Goal: Find specific page/section: Find specific page/section

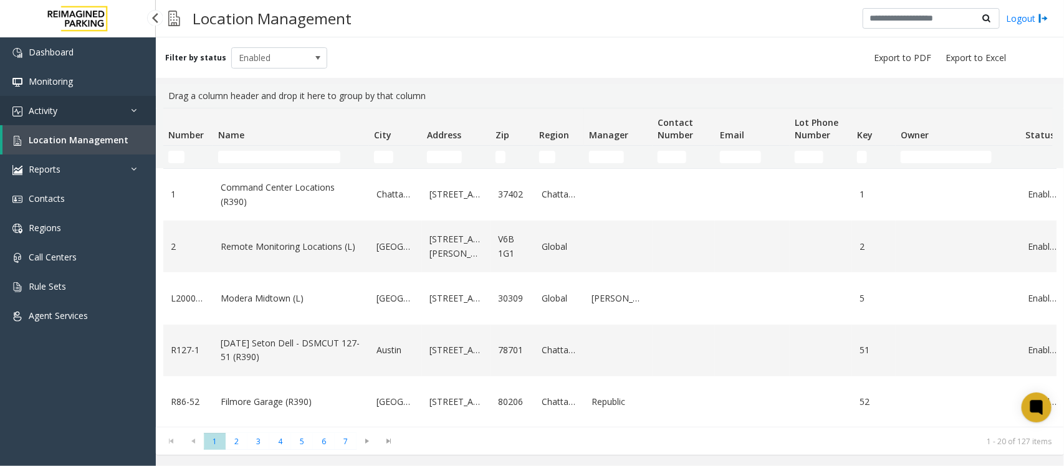
click at [65, 107] on link "Activity" at bounding box center [78, 110] width 156 height 29
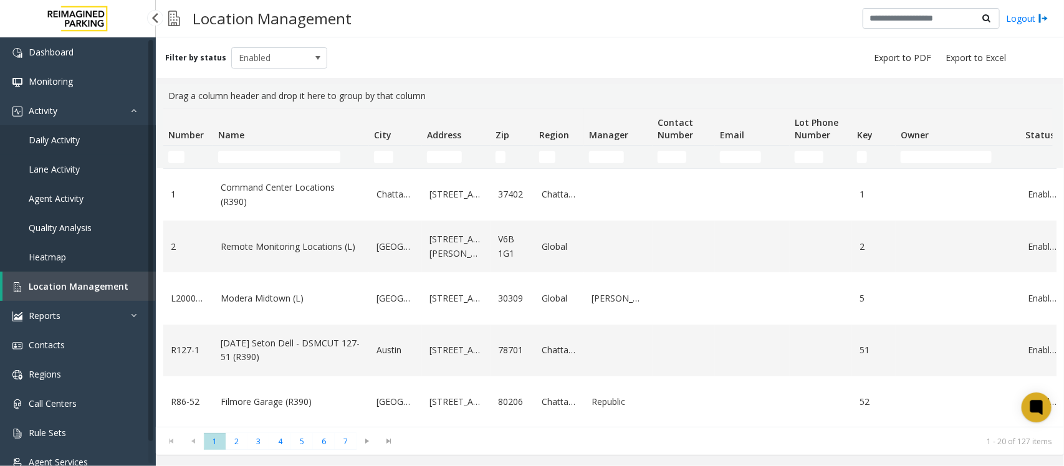
click at [70, 139] on span "Daily Activity" at bounding box center [54, 140] width 51 height 12
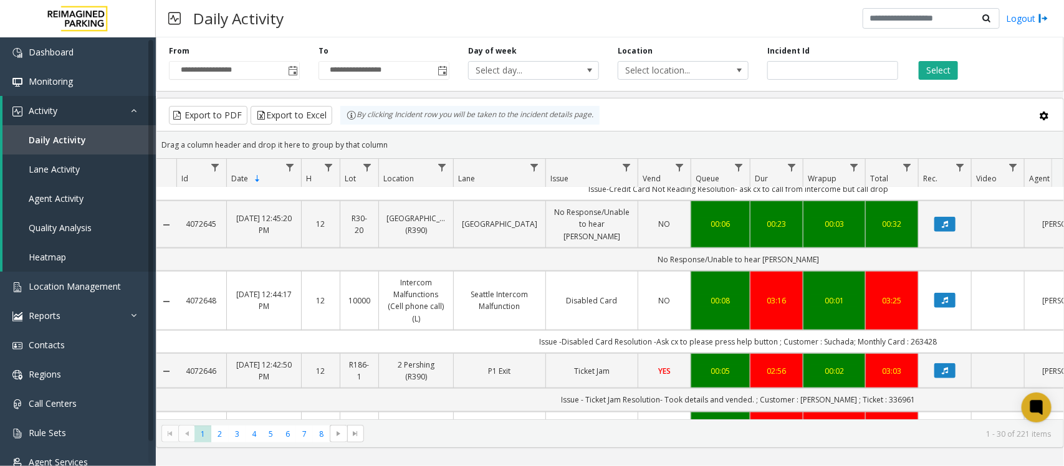
scroll to position [623, 0]
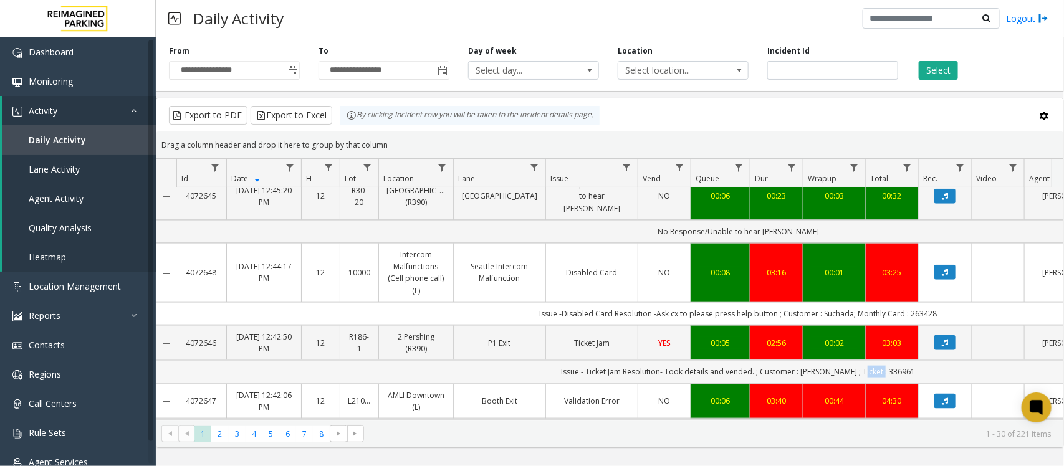
drag, startPoint x: 908, startPoint y: 362, endPoint x: 870, endPoint y: 357, distance: 38.3
click at [870, 360] on td "Issue - Ticket Jam Resolution- Took details and vended. ; Customer : TONI ; Tic…" at bounding box center [738, 371] width 1124 height 23
copy td "336961"
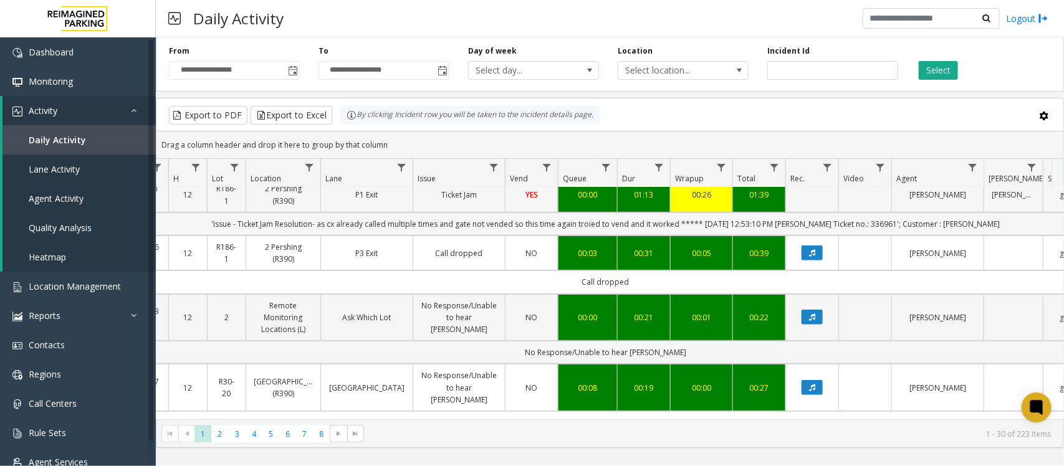
scroll to position [234, 133]
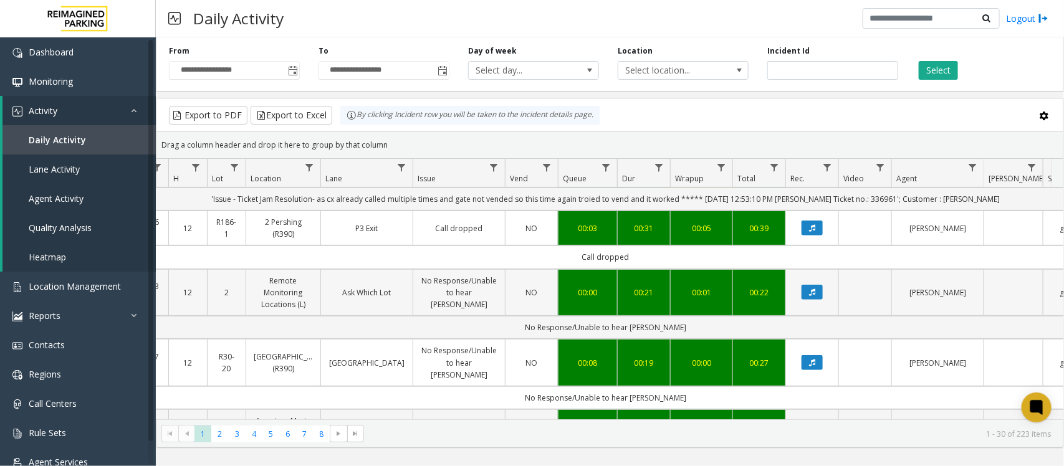
click at [419, 300] on td "No Response/Unable to hear [PERSON_NAME]" at bounding box center [459, 292] width 92 height 47
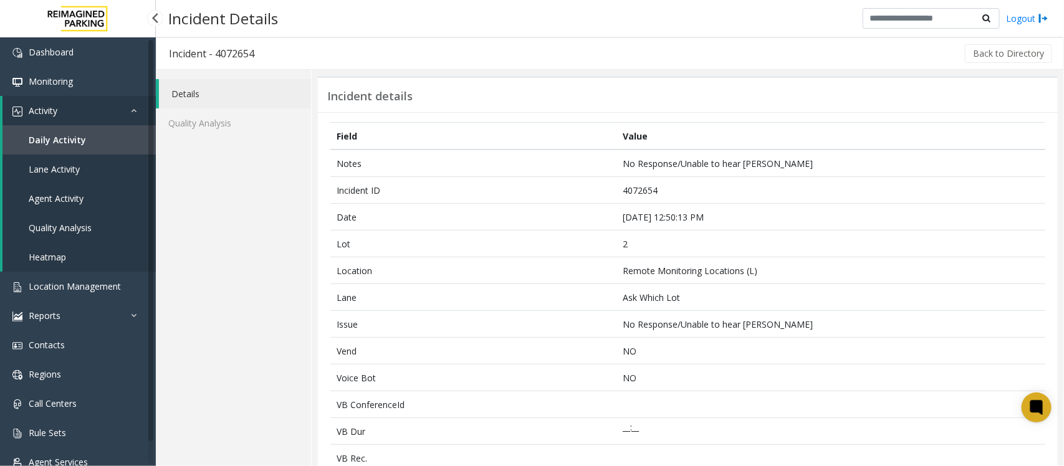
click at [56, 107] on span "Activity" at bounding box center [43, 111] width 29 height 12
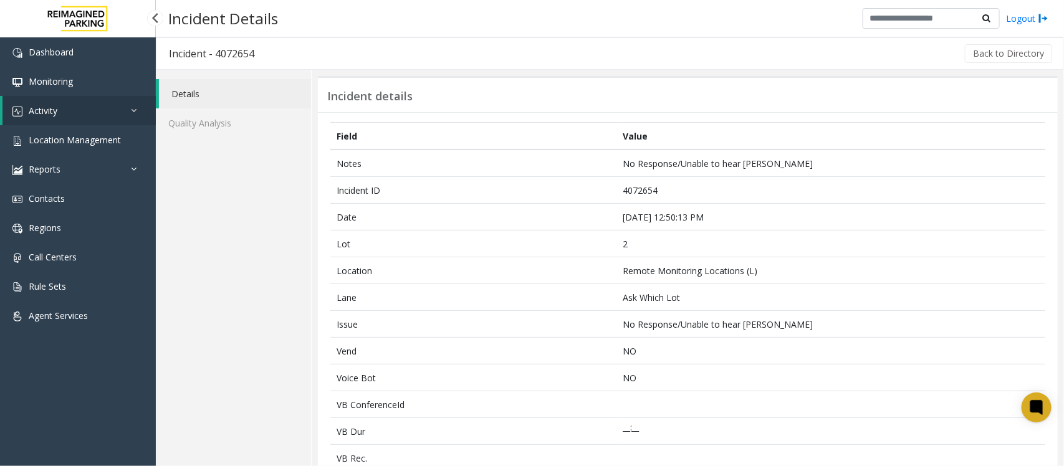
click at [58, 111] on link "Activity" at bounding box center [78, 110] width 153 height 29
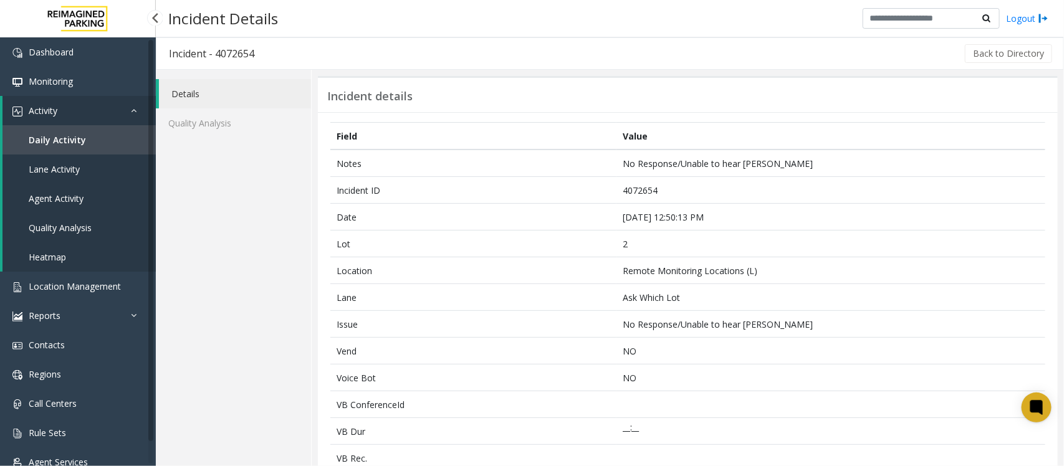
click at [51, 137] on span "Daily Activity" at bounding box center [57, 140] width 57 height 12
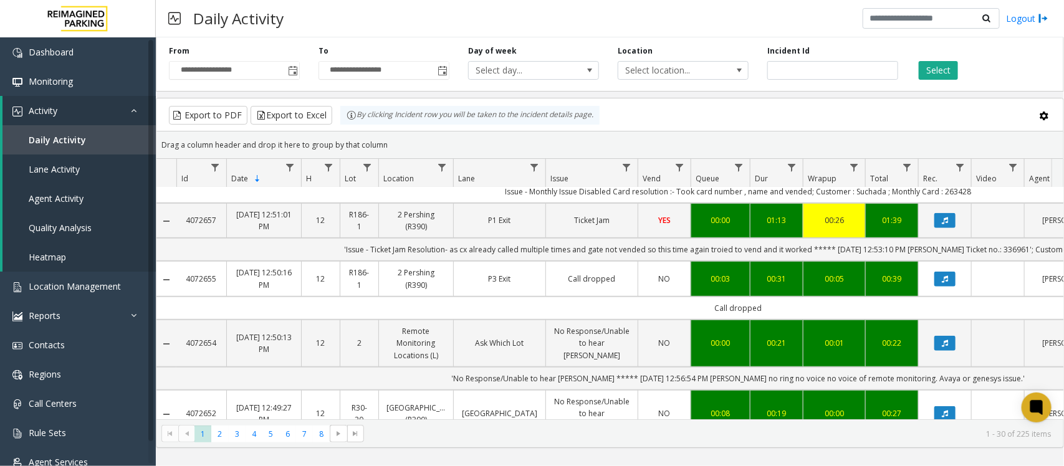
scroll to position [390, 0]
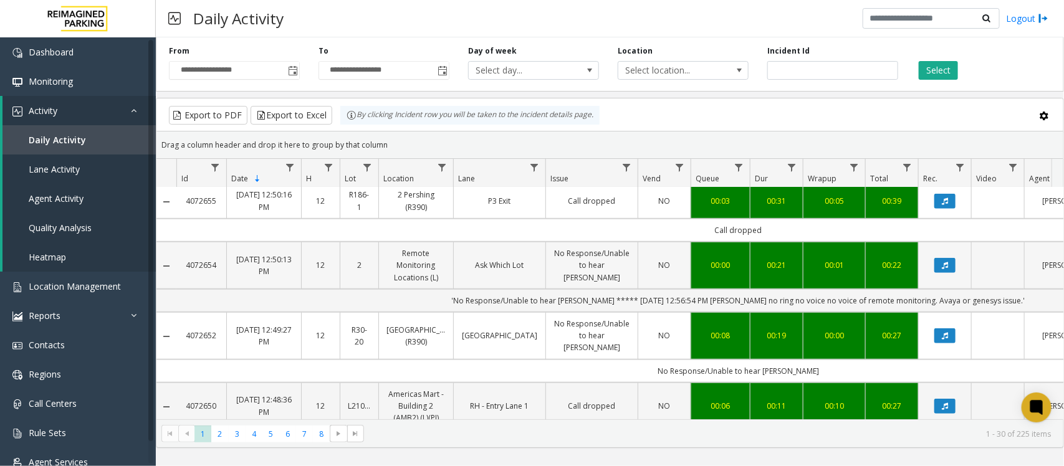
click at [623, 287] on td "No Response/Unable to hear [PERSON_NAME]" at bounding box center [592, 265] width 92 height 47
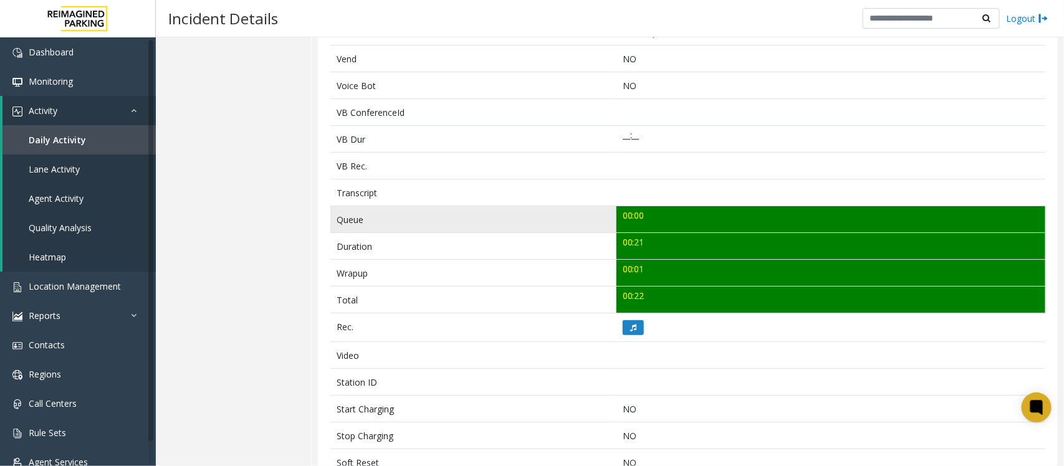
scroll to position [312, 0]
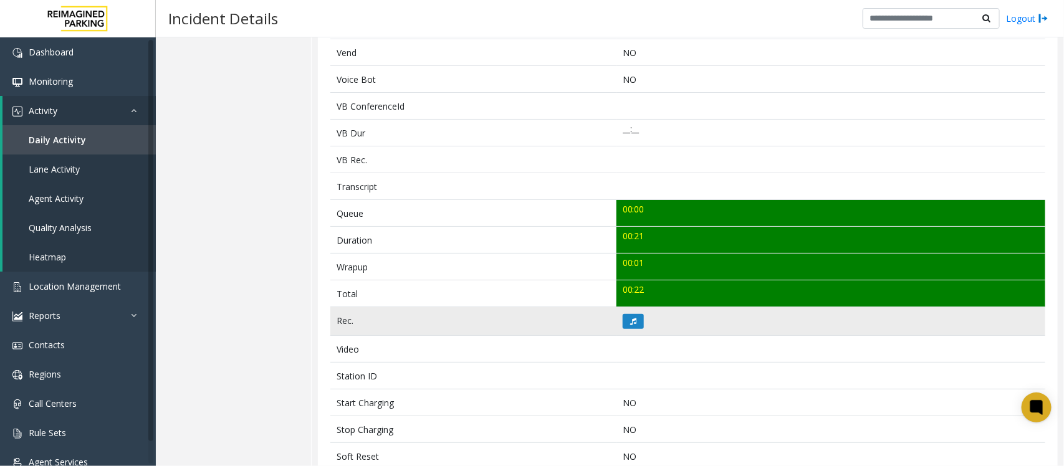
click at [656, 329] on td at bounding box center [831, 321] width 429 height 29
click at [625, 321] on button at bounding box center [633, 321] width 21 height 15
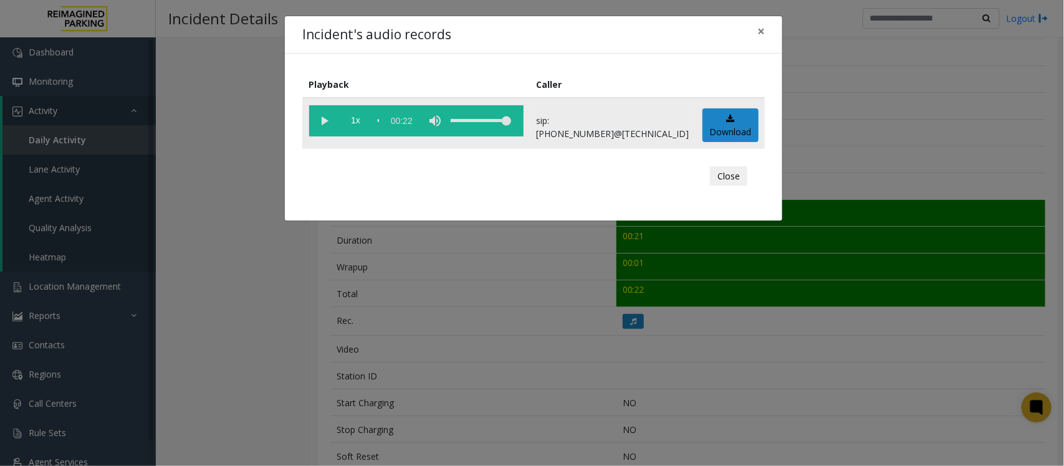
click at [324, 117] on vg-play-pause at bounding box center [324, 120] width 31 height 31
click at [726, 173] on button "Close" at bounding box center [728, 176] width 37 height 20
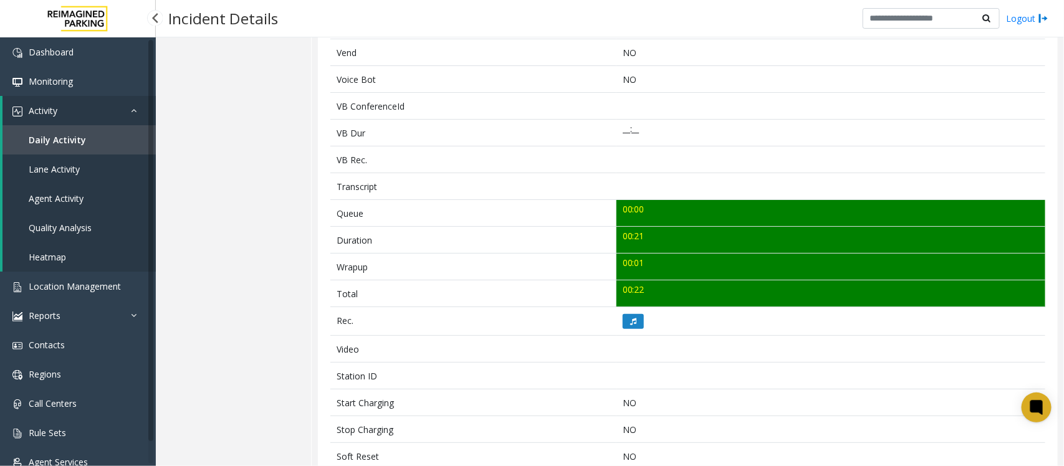
click at [60, 113] on link "Activity" at bounding box center [78, 110] width 153 height 29
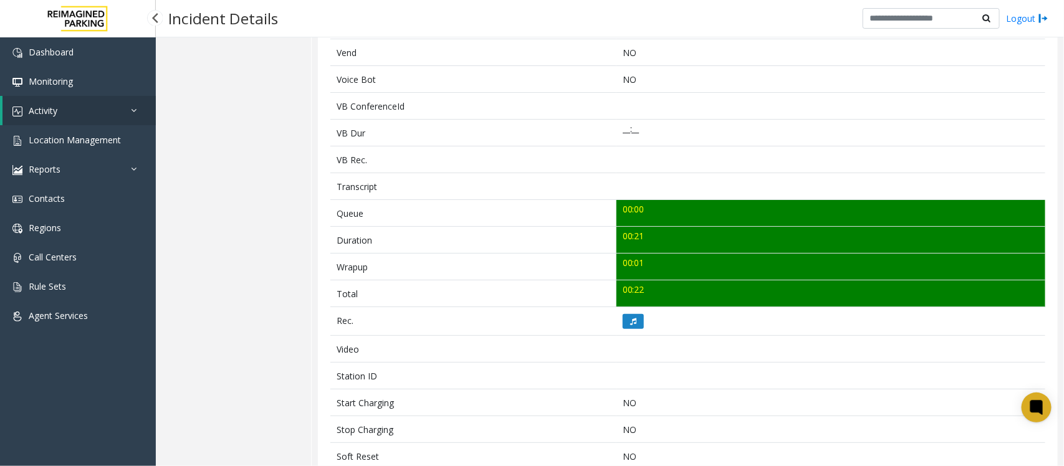
click at [61, 110] on link "Activity" at bounding box center [78, 110] width 153 height 29
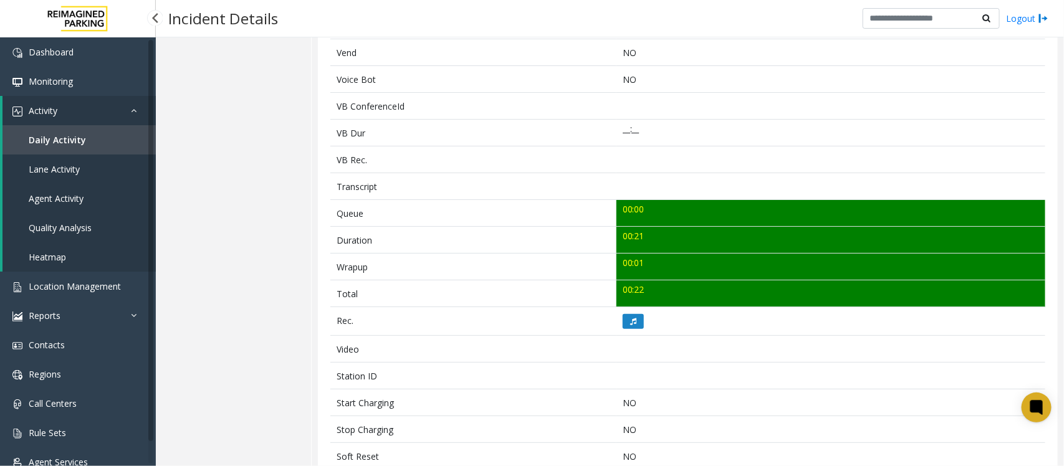
click at [57, 140] on span "Daily Activity" at bounding box center [57, 140] width 57 height 12
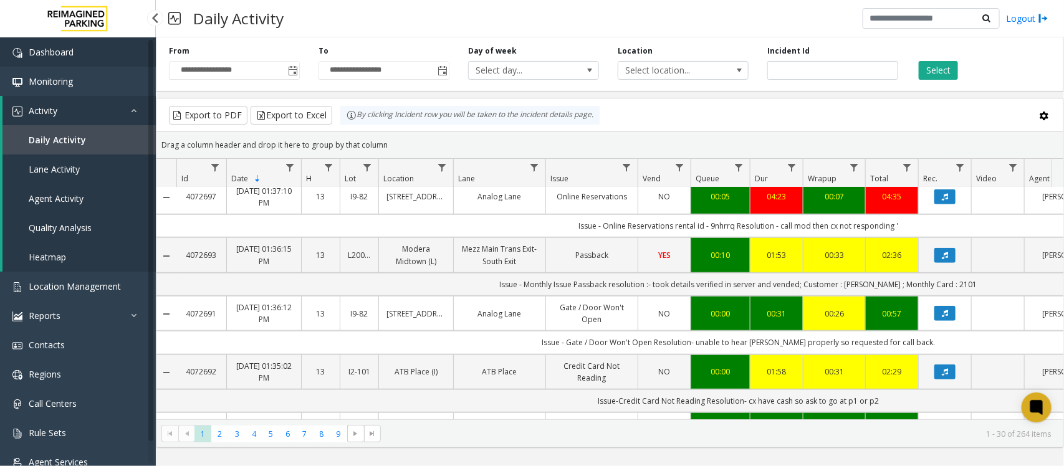
scroll to position [396, 0]
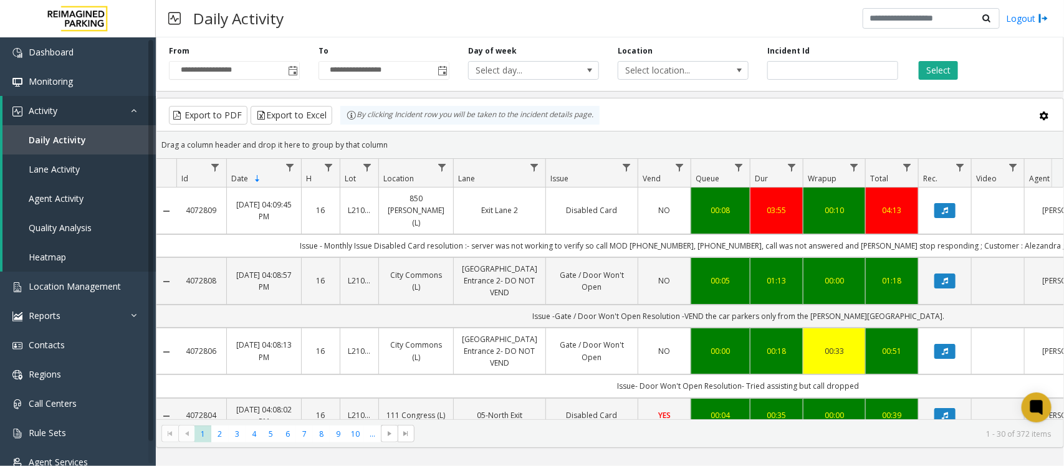
scroll to position [0, 114]
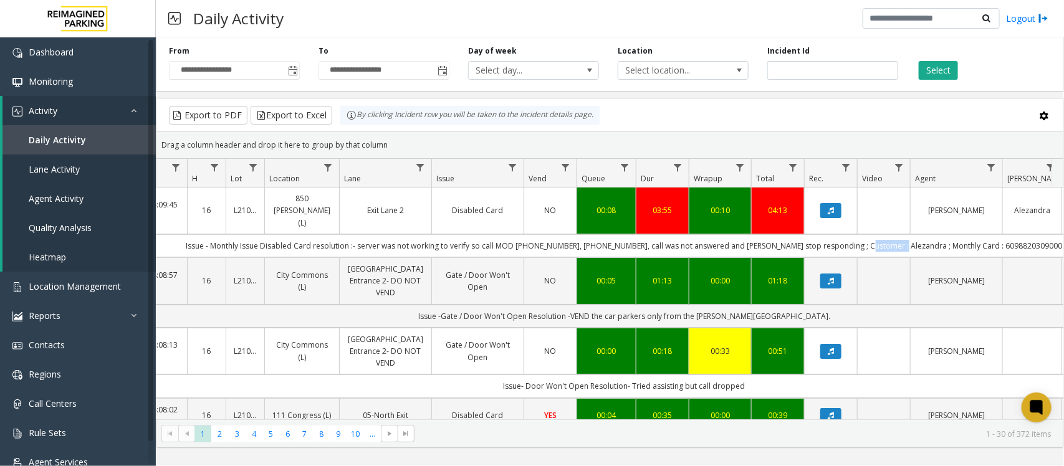
drag, startPoint x: 908, startPoint y: 231, endPoint x: 875, endPoint y: 232, distance: 33.7
click at [875, 234] on td "Issue - Monthly Issue Disabled Card resolution :- server was not working to ver…" at bounding box center [624, 245] width 1124 height 23
copy td "Alezandra"
drag, startPoint x: 1036, startPoint y: 235, endPoint x: 968, endPoint y: 238, distance: 68.0
click at [968, 238] on td "Issue - Monthly Issue Disabled Card resolution :- server was not working to ver…" at bounding box center [624, 245] width 1124 height 23
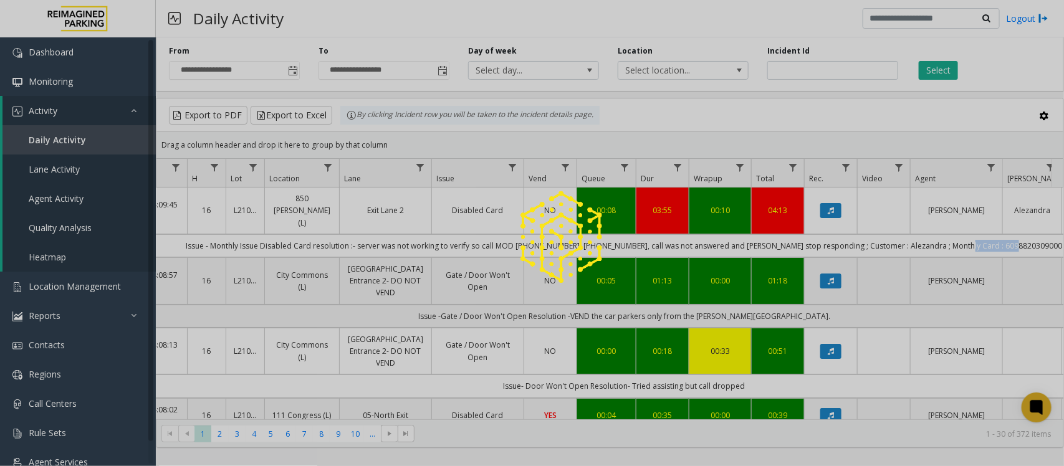
copy td "6098820309000"
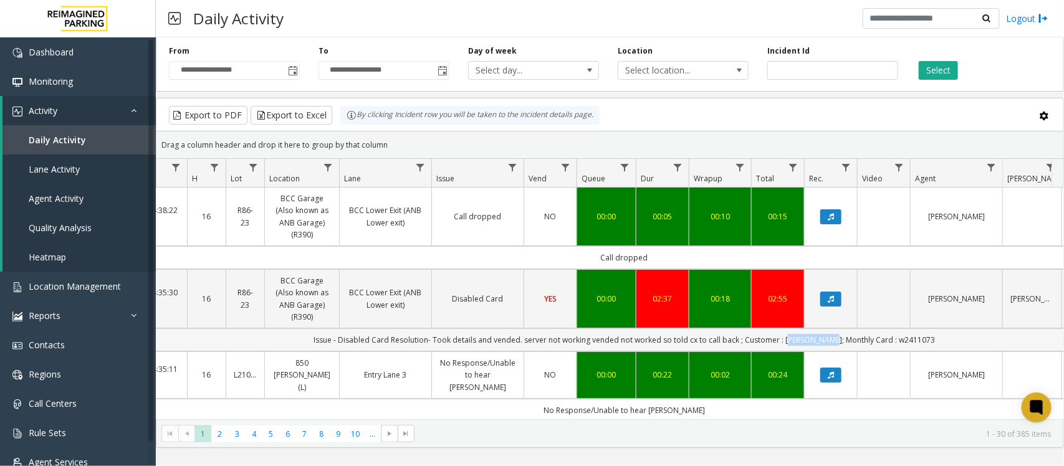
drag, startPoint x: 789, startPoint y: 343, endPoint x: 827, endPoint y: 341, distance: 38.1
click at [827, 341] on td "Issue - Disabled Card Resolution- Took details and vended. server not working v…" at bounding box center [624, 340] width 1124 height 23
copy td "grant rahja"
drag, startPoint x: 926, startPoint y: 337, endPoint x: 883, endPoint y: 337, distance: 42.4
click at [883, 337] on td "Issue - Disabled Card Resolution- Took details and vended. server not working v…" at bounding box center [624, 340] width 1124 height 23
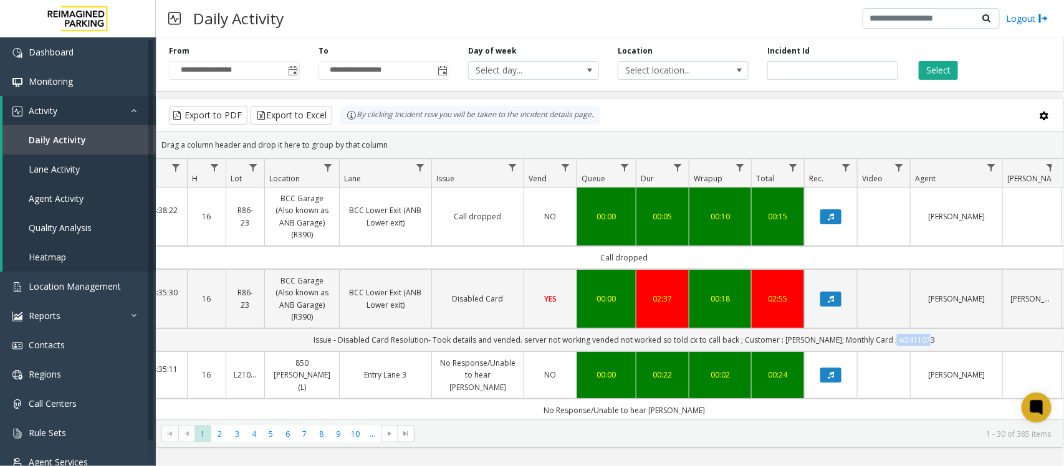
copy td "w2411073"
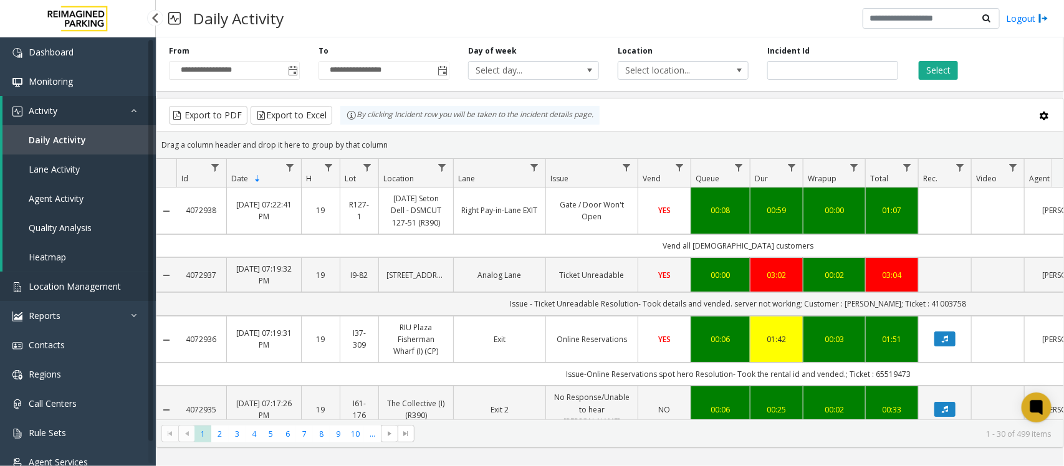
drag, startPoint x: 0, startPoint y: 0, endPoint x: 81, endPoint y: 284, distance: 295.6
click at [81, 284] on span "Location Management" at bounding box center [75, 287] width 92 height 12
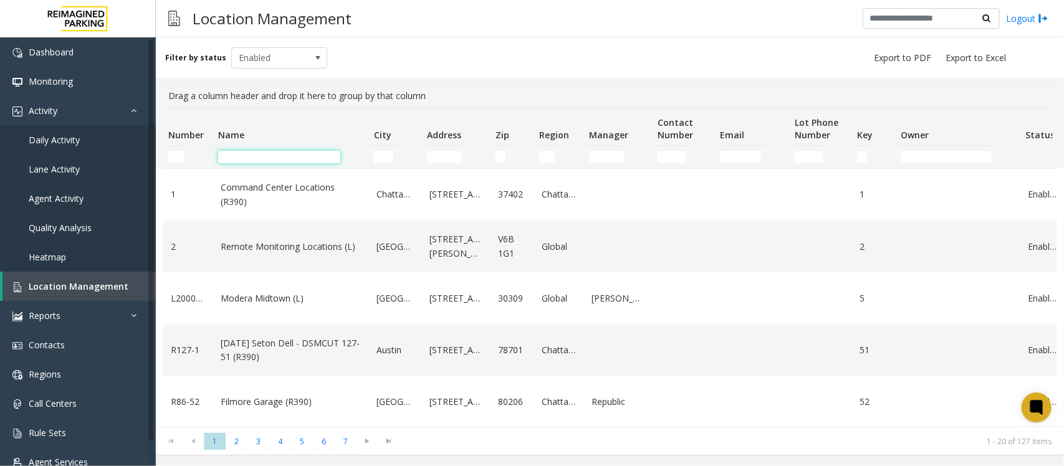
click at [259, 154] on input "Name Filter" at bounding box center [279, 157] width 122 height 12
click at [171, 156] on input "Number Filter" at bounding box center [176, 157] width 16 height 12
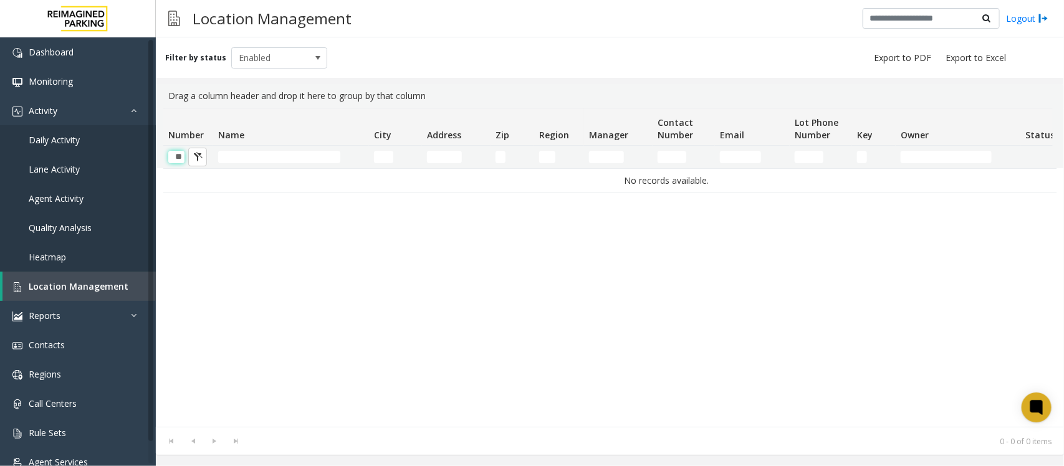
scroll to position [0, 1]
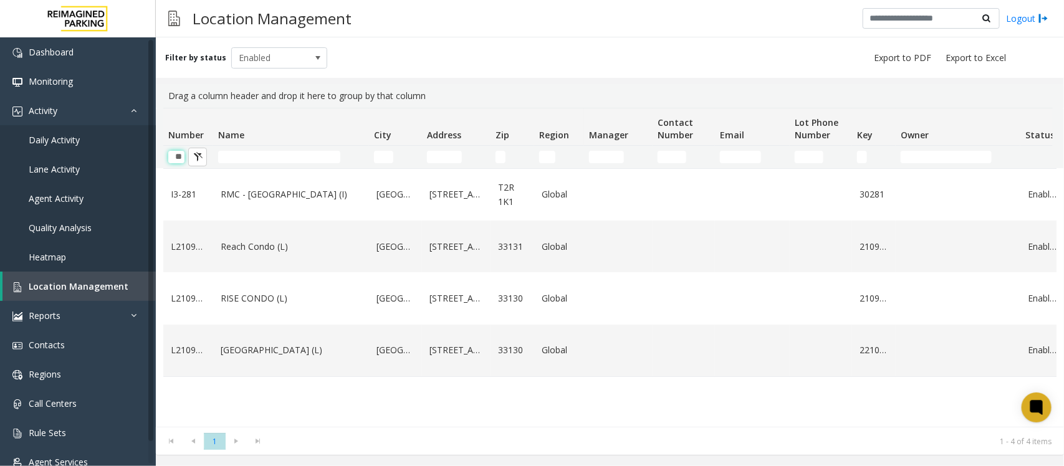
type input "**"
click at [275, 154] on input "Name Filter" at bounding box center [279, 157] width 122 height 12
click at [182, 156] on input "**" at bounding box center [176, 157] width 16 height 12
click at [183, 156] on input "**" at bounding box center [176, 157] width 16 height 12
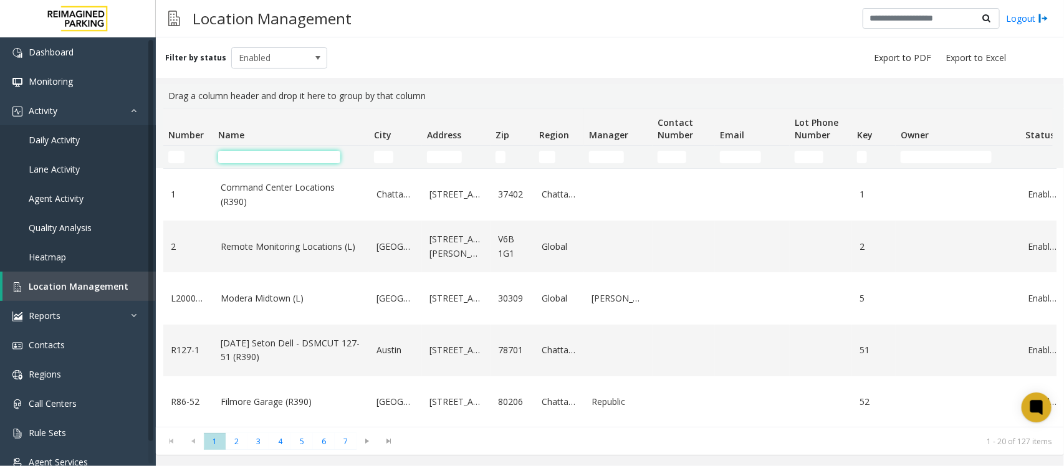
click at [226, 157] on input "Name Filter" at bounding box center [279, 157] width 122 height 12
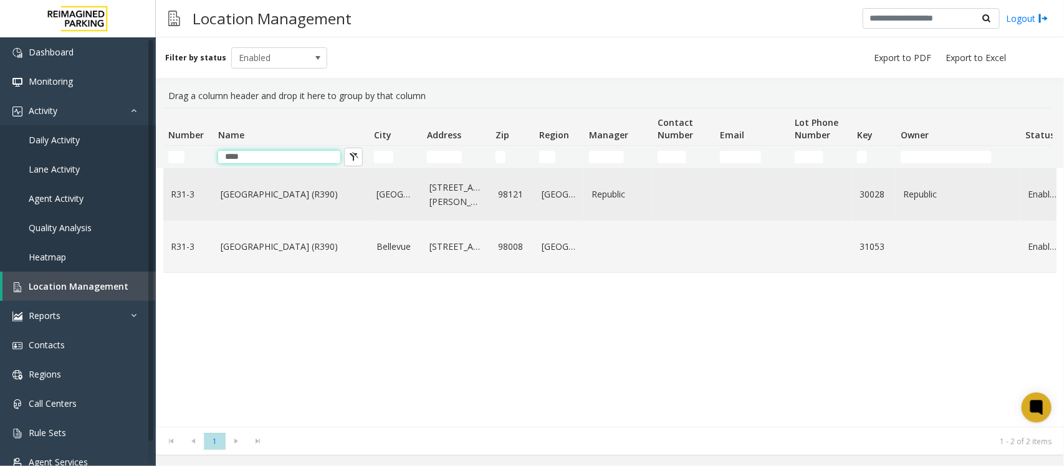
type input "****"
click at [261, 204] on td "[GEOGRAPHIC_DATA] (R390)" at bounding box center [291, 195] width 156 height 52
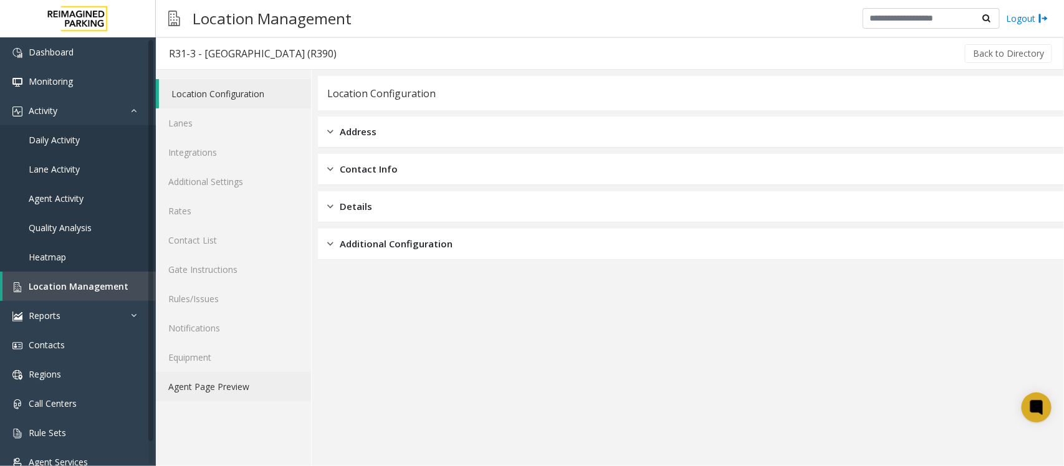
click at [218, 393] on link "Agent Page Preview" at bounding box center [233, 386] width 155 height 29
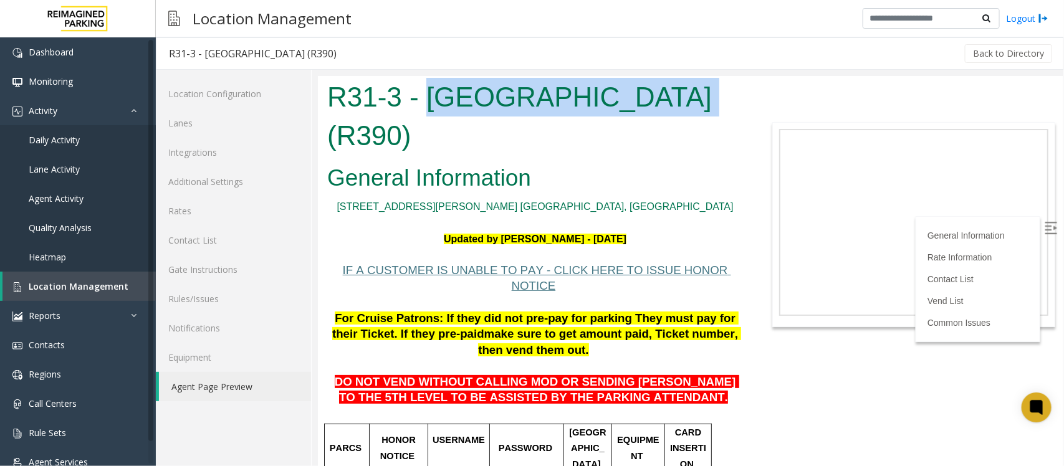
drag, startPoint x: 431, startPoint y: 95, endPoint x: 678, endPoint y: 103, distance: 246.4
click at [678, 103] on h1 "R31-3 - [GEOGRAPHIC_DATA] (R390)" at bounding box center [535, 115] width 416 height 77
copy h1 "[GEOGRAPHIC_DATA]"
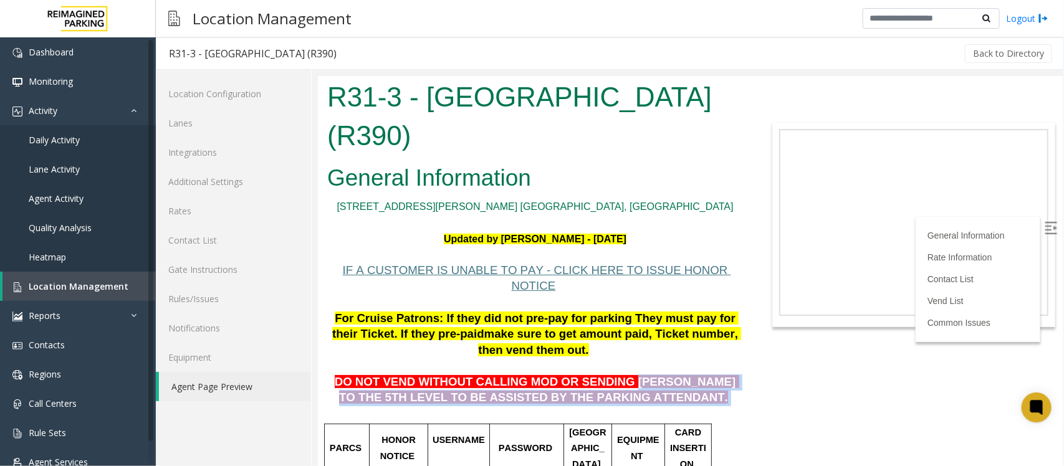
drag, startPoint x: 589, startPoint y: 349, endPoint x: 647, endPoint y: 367, distance: 60.7
click at [647, 367] on p "DO NOT VEND WITHOUT CALLING MOD OR SENDING [PERSON_NAME] TO THE 5TH LEVEL TO BE…" at bounding box center [535, 382] width 416 height 48
copy p "[PERSON_NAME] TO THE 5TH LEVEL TO BE ASSISTED BY THE PARKING ATTENDANT."
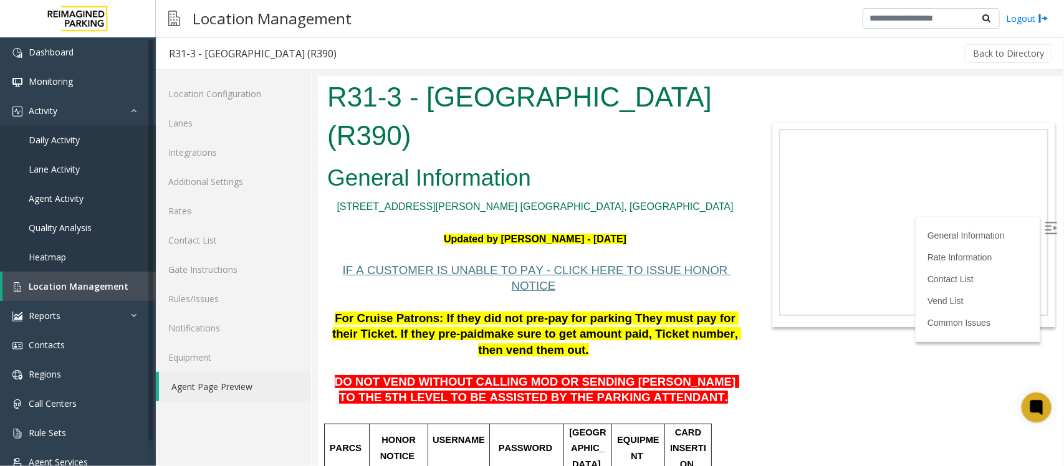
click at [665, 406] on p at bounding box center [535, 414] width 416 height 16
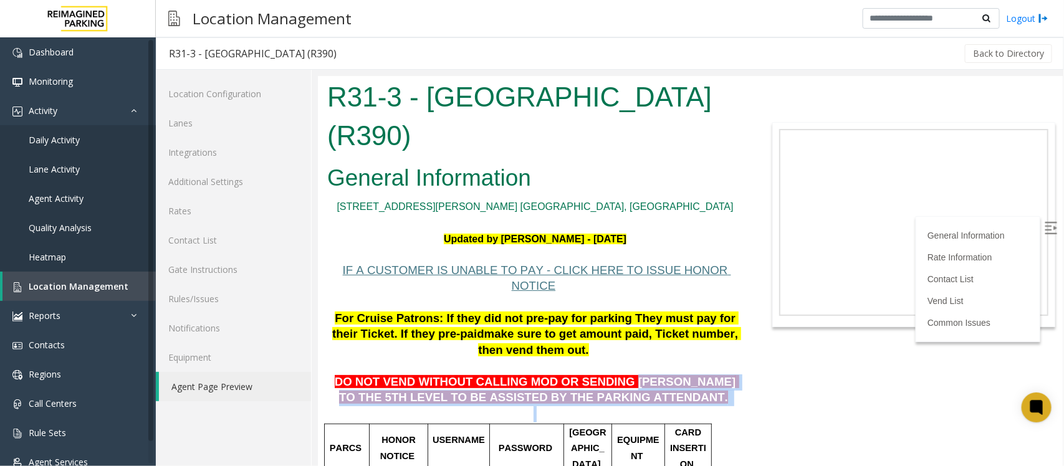
drag, startPoint x: 589, startPoint y: 351, endPoint x: 661, endPoint y: 375, distance: 76.9
copy div "[PERSON_NAME] TO THE 5TH LEVEL TO BE ASSISTED BY THE PARKING ATTENDANT."
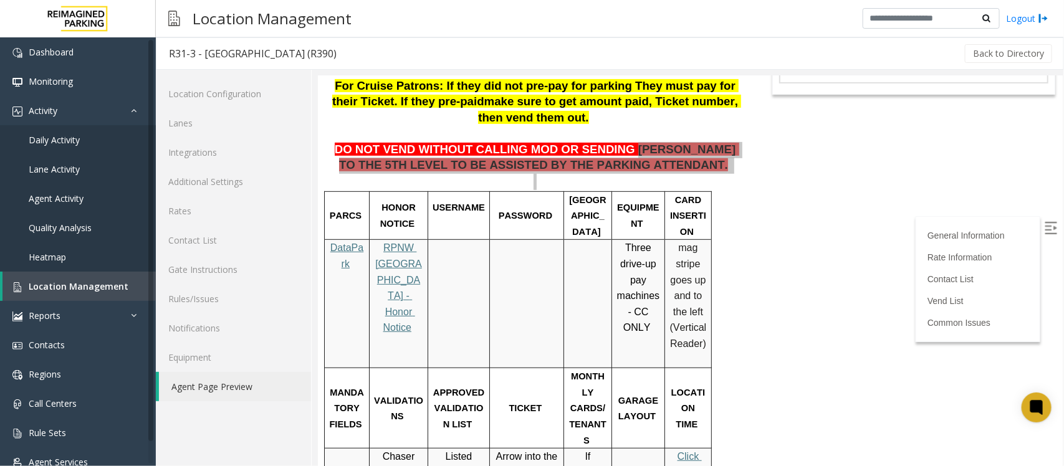
scroll to position [234, 0]
